Goal: Communication & Community: Participate in discussion

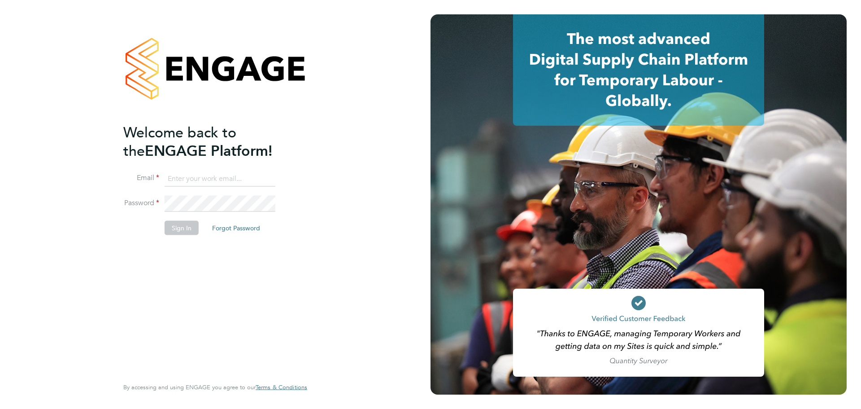
type input "[EMAIL_ADDRESS][PERSON_NAME][DOMAIN_NAME]"
click at [181, 226] on button "Sign In" at bounding box center [182, 228] width 34 height 14
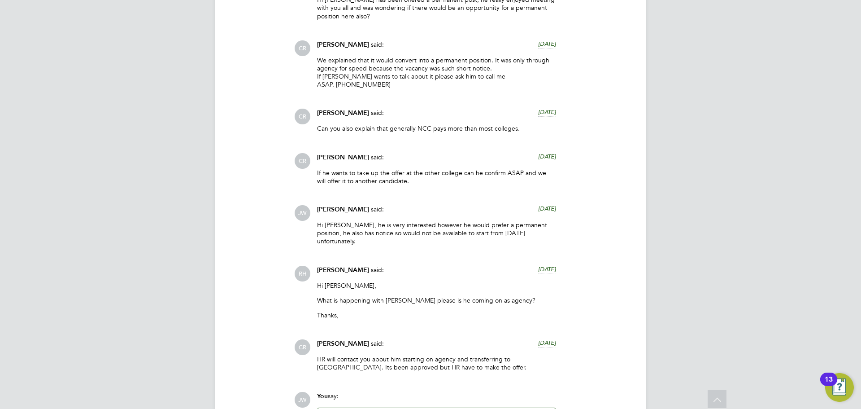
scroll to position [1368, 0]
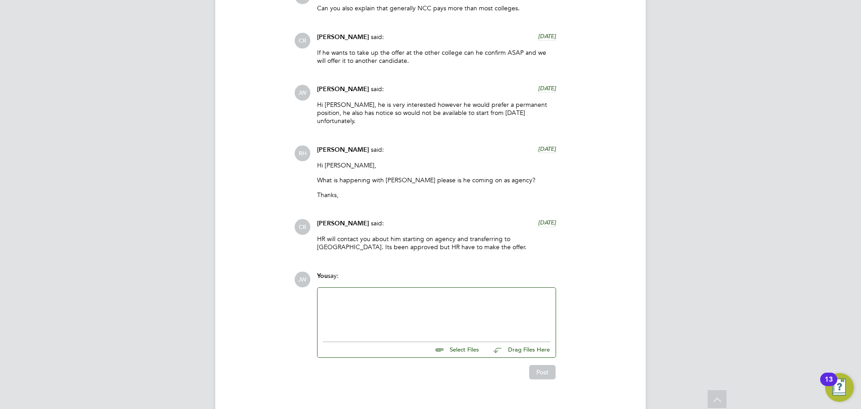
click at [391, 293] on div at bounding box center [436, 312] width 227 height 39
click at [388, 293] on div at bounding box center [436, 312] width 227 height 39
click at [541, 365] on button "Post" at bounding box center [542, 372] width 26 height 14
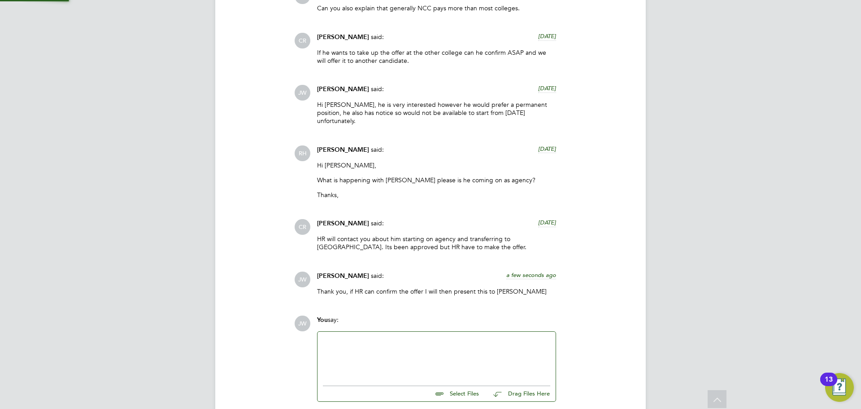
scroll to position [1413, 0]
